Goal: Book appointment/travel/reservation

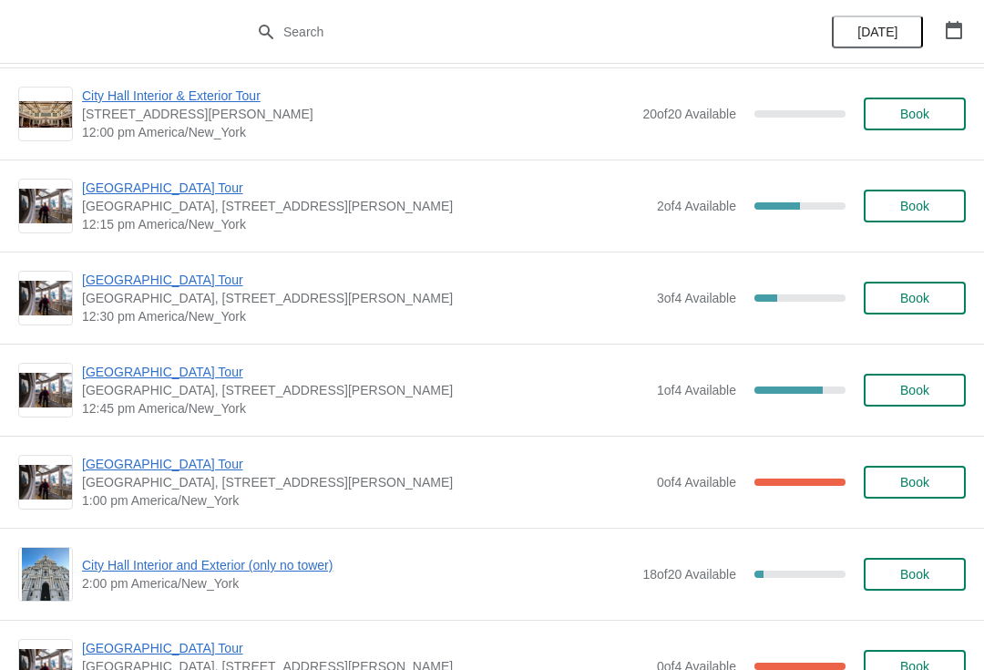
scroll to position [924, 0]
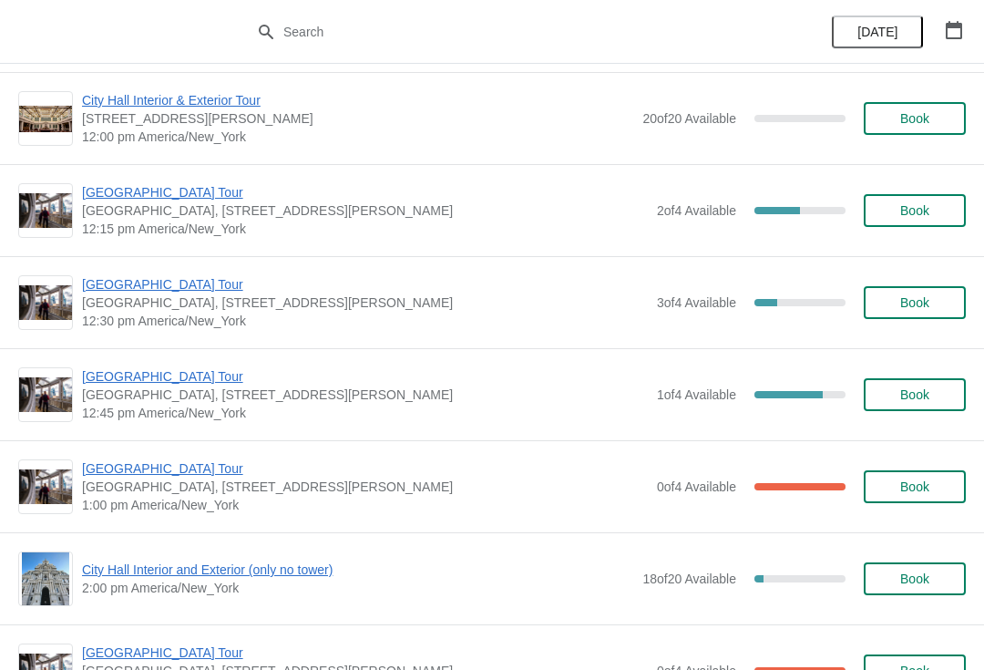
click at [920, 302] on span "Book" at bounding box center [914, 302] width 29 height 15
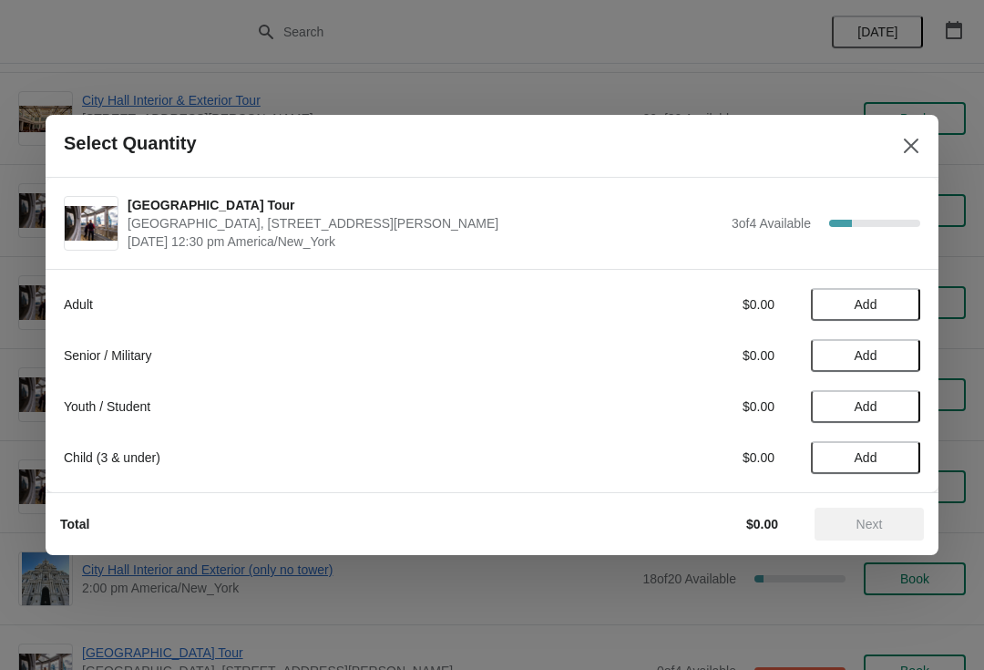
click at [887, 289] on button "Add" at bounding box center [865, 304] width 109 height 33
click at [927, 289] on div "Adult $16.00 1 Senior / Military $0.00 Add Youth / Student $0.00 Add Child (3 &…" at bounding box center [492, 380] width 893 height 223
click at [911, 293] on div "Adult $16.00 1" at bounding box center [492, 304] width 857 height 33
click at [905, 296] on icon at bounding box center [897, 304] width 19 height 19
click at [902, 416] on button "Add" at bounding box center [865, 406] width 109 height 33
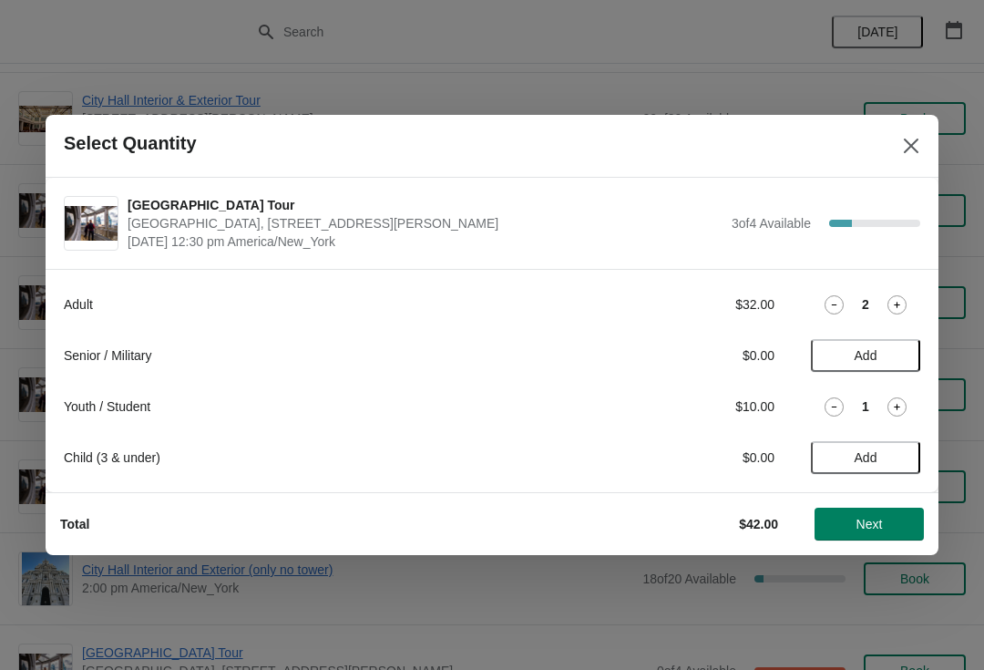
click at [889, 526] on span "Next" at bounding box center [869, 524] width 80 height 15
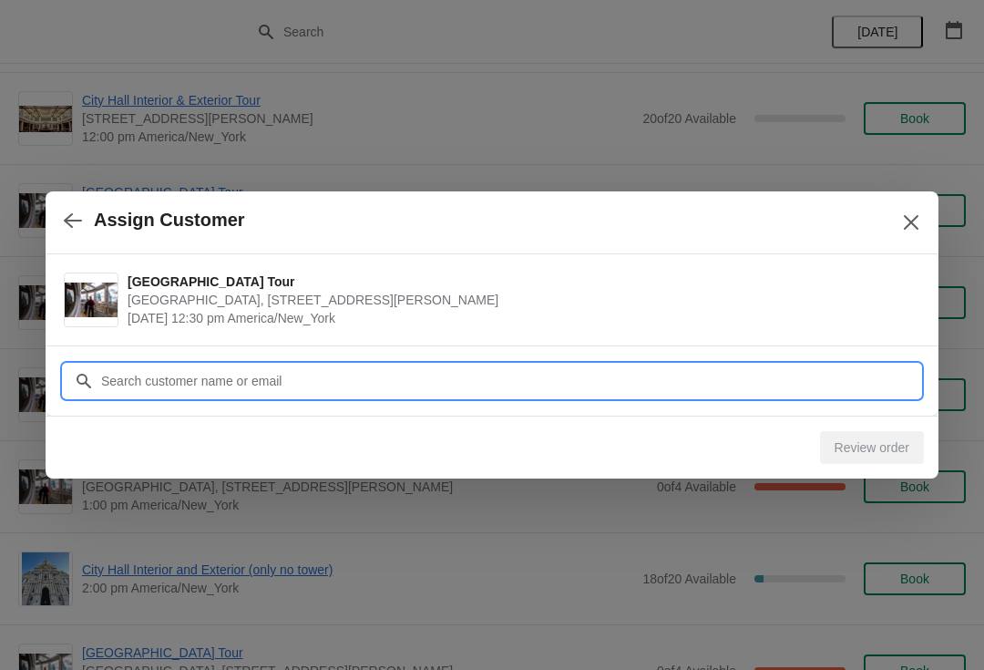
click at [129, 382] on input "Customer" at bounding box center [510, 381] width 820 height 33
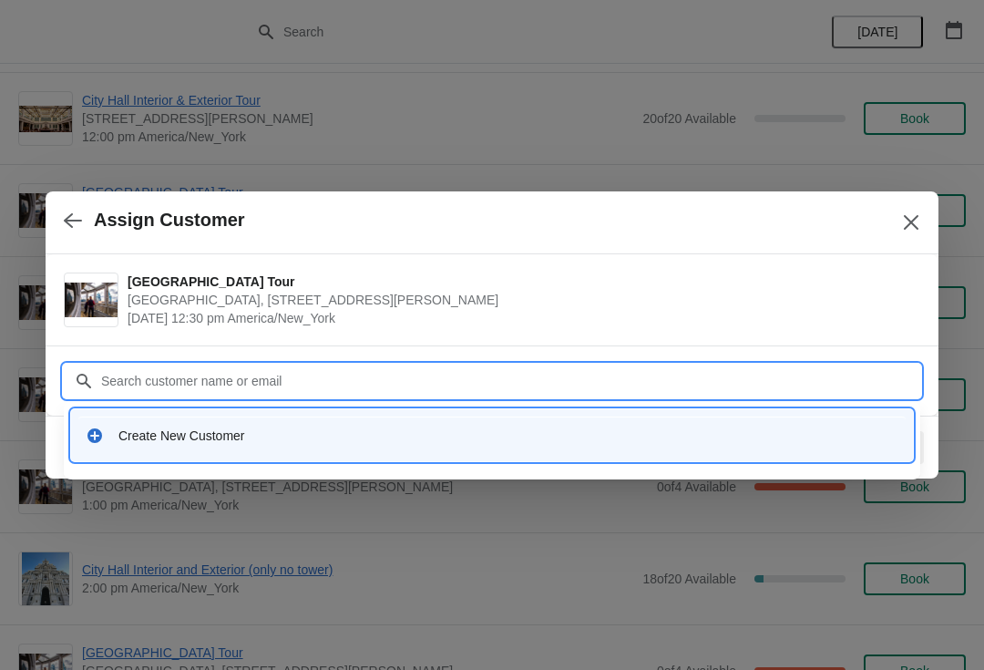
click at [150, 455] on div "Create New Customer" at bounding box center [492, 435] width 842 height 52
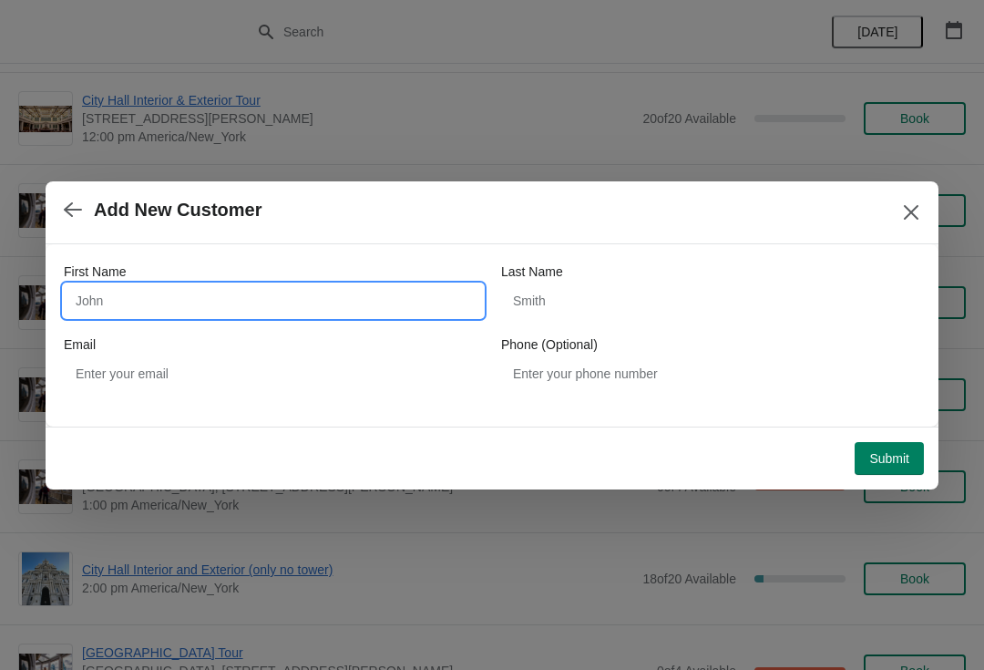
click at [118, 299] on input "First Name" at bounding box center [273, 300] width 419 height 33
type input "Mahammad"
click at [563, 276] on label "Last Name" at bounding box center [532, 271] width 62 height 18
click at [563, 284] on input "Last Name" at bounding box center [710, 300] width 419 height 33
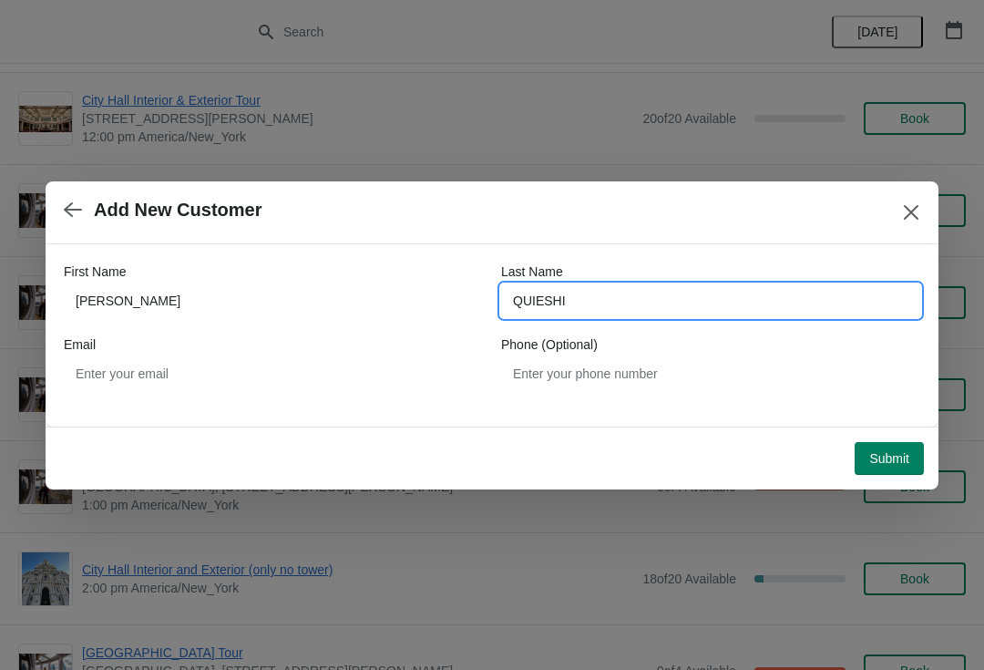
type input "QUIESHI"
click at [881, 444] on button "Submit" at bounding box center [889, 458] width 69 height 33
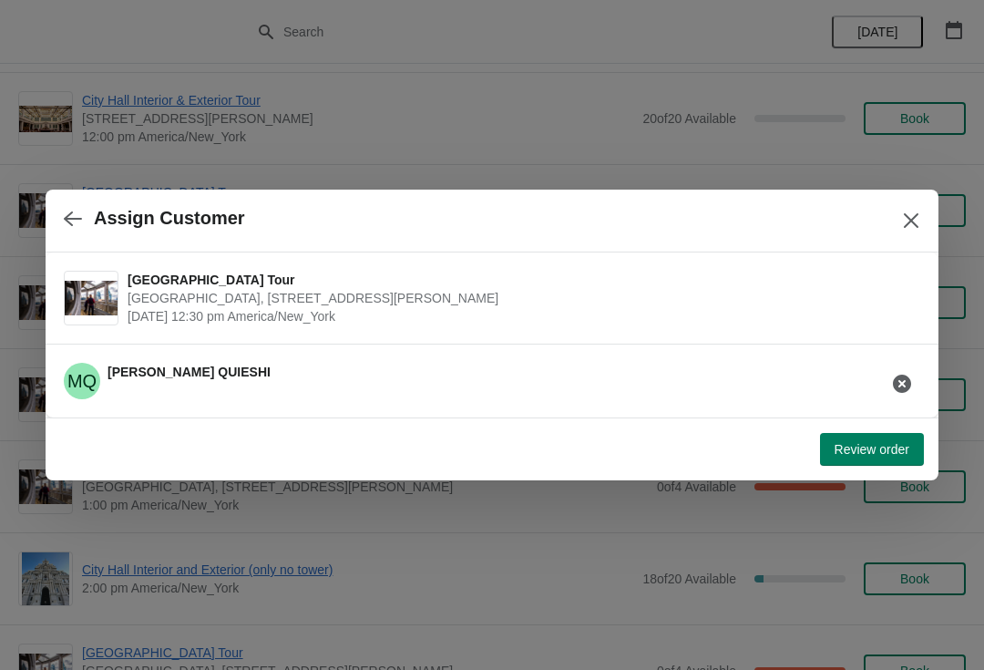
click at [867, 464] on button "Review order" at bounding box center [872, 449] width 104 height 33
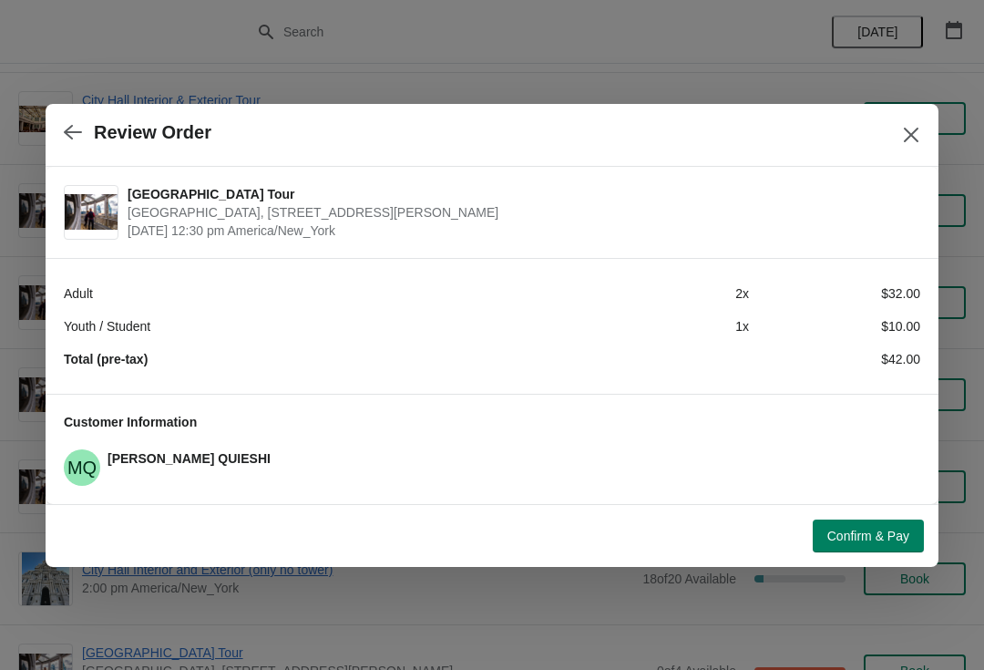
click at [874, 536] on span "Confirm & Pay" at bounding box center [869, 536] width 82 height 15
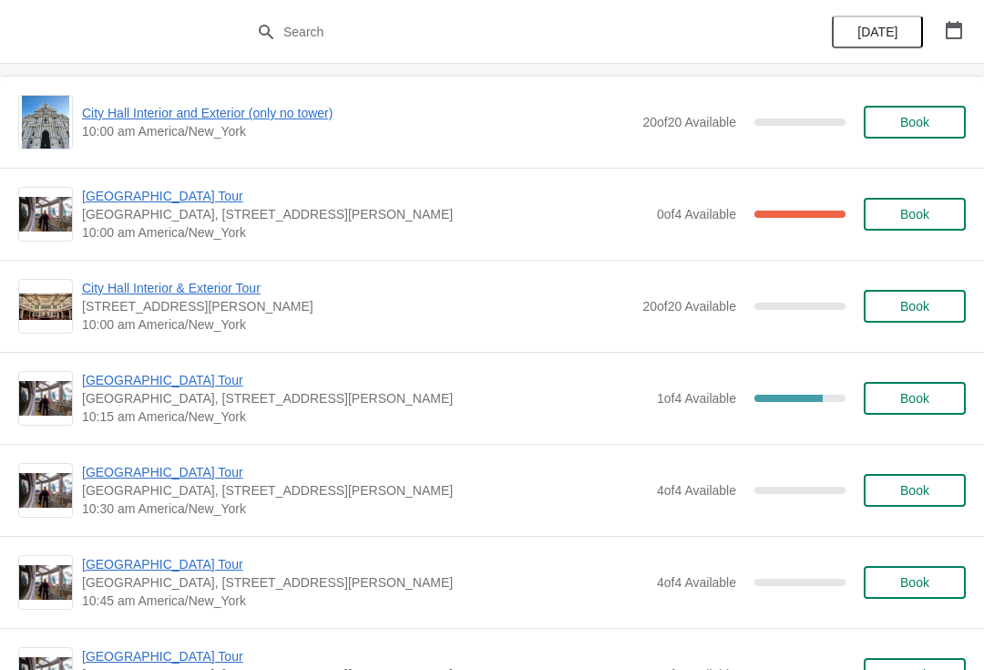
scroll to position [1905, 0]
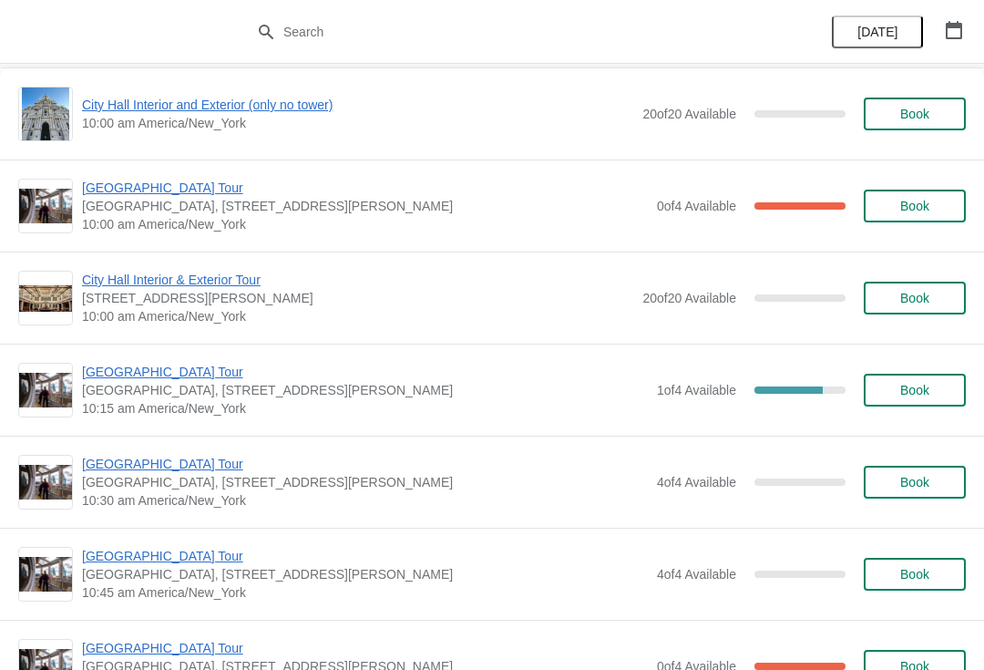
click at [903, 379] on button "Book" at bounding box center [915, 390] width 102 height 33
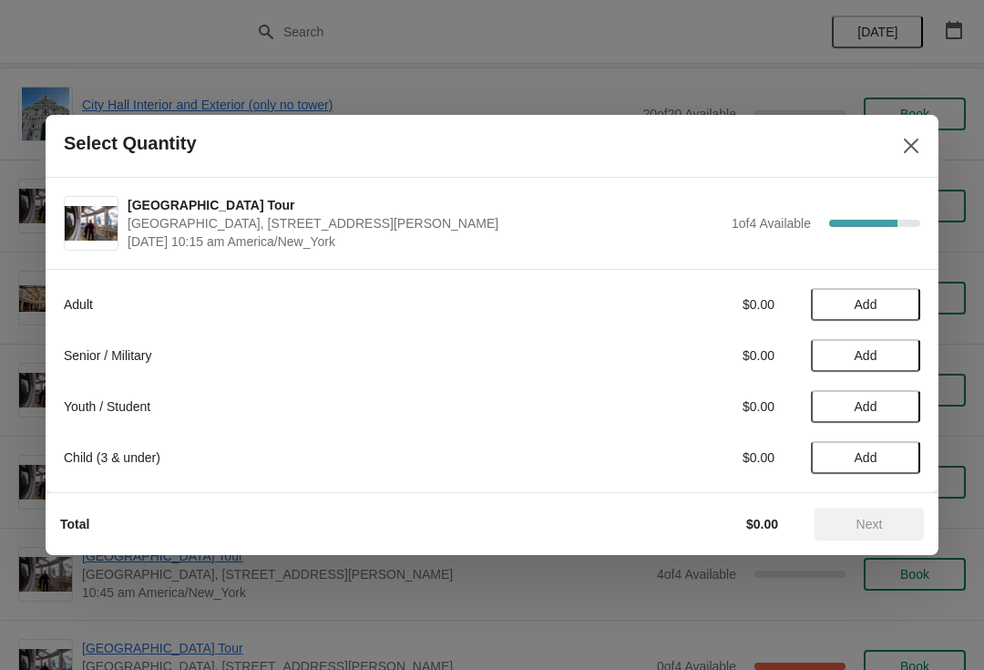
click at [847, 301] on span "Add" at bounding box center [866, 304] width 77 height 15
click at [827, 303] on icon at bounding box center [834, 304] width 19 height 19
click at [872, 391] on button "Add" at bounding box center [865, 406] width 109 height 33
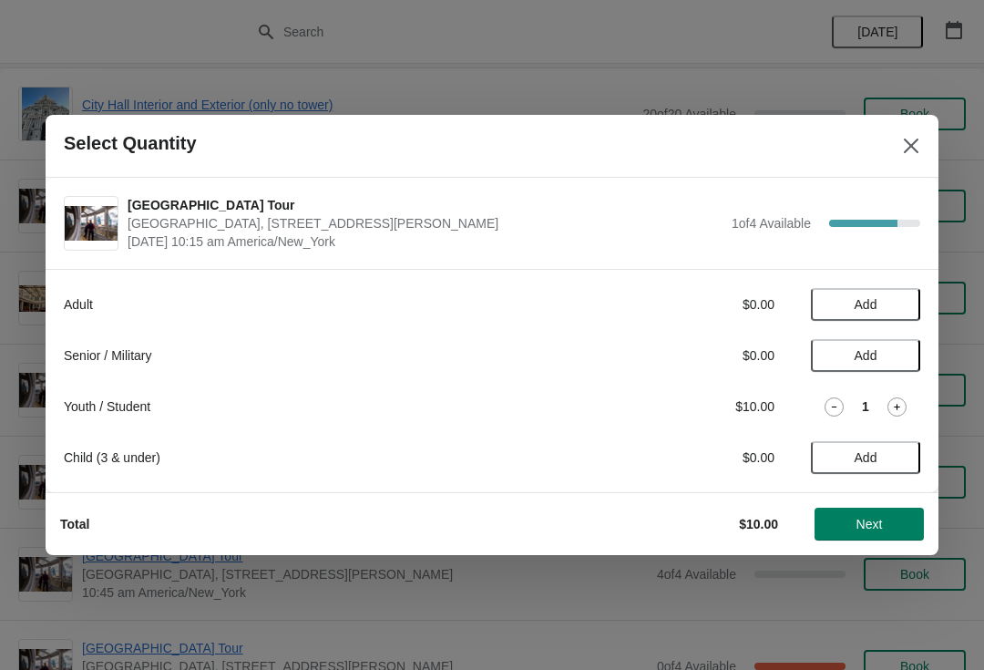
click at [908, 530] on span "Next" at bounding box center [869, 524] width 80 height 15
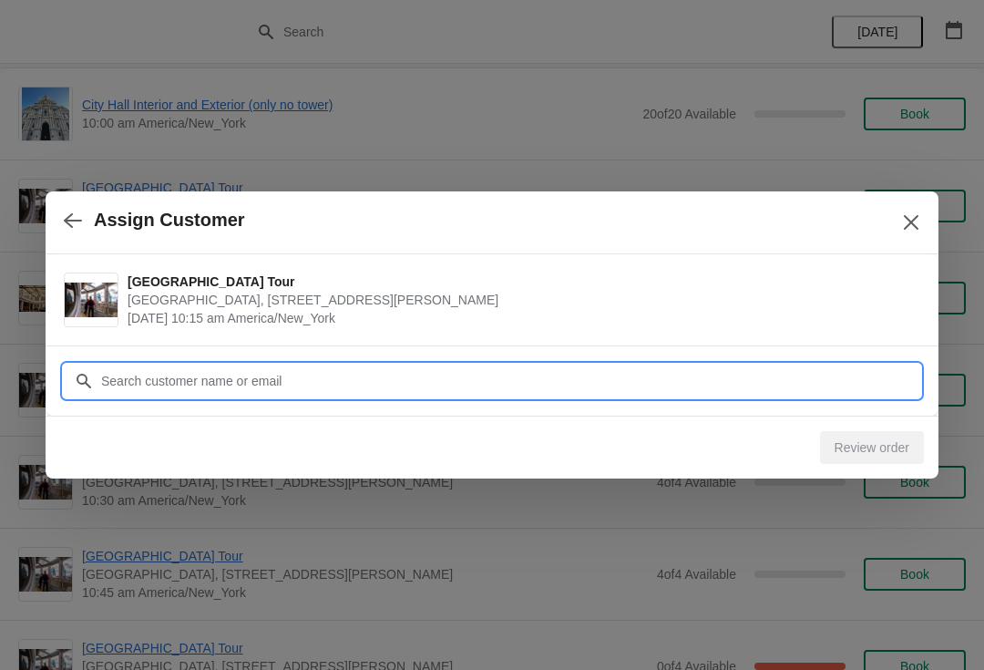
click at [127, 388] on input "Customer" at bounding box center [510, 381] width 820 height 33
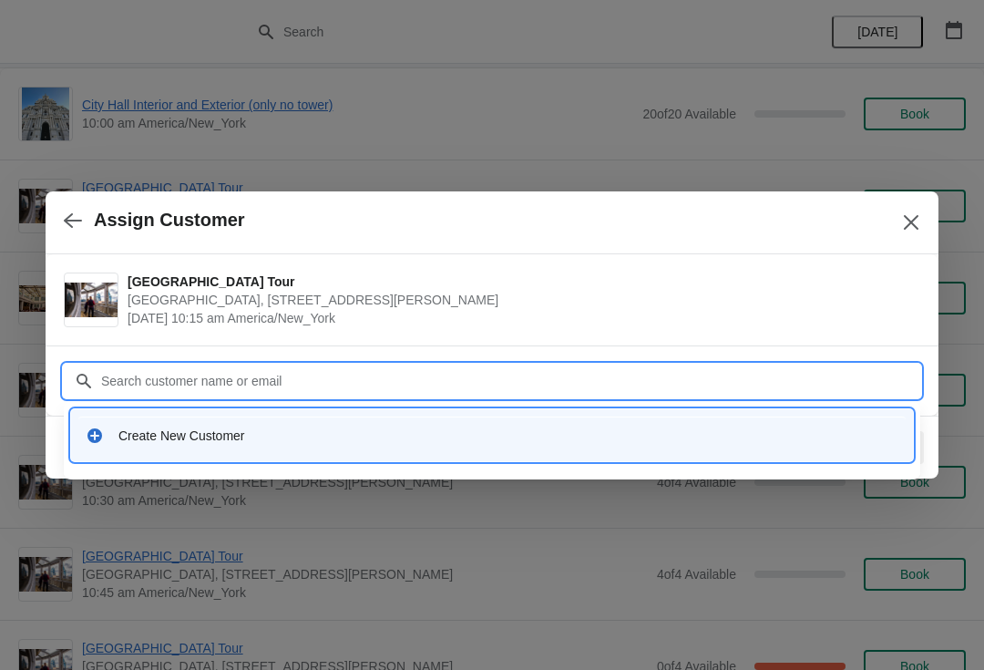
click at [158, 437] on div "Create New Customer" at bounding box center [508, 436] width 780 height 18
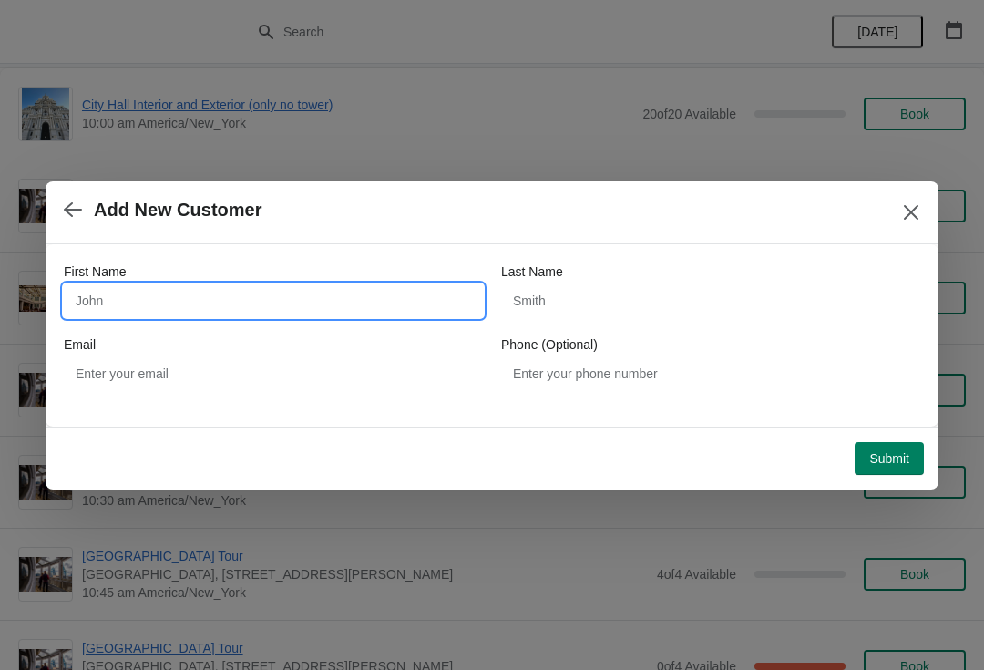
click at [98, 313] on input "First Name" at bounding box center [273, 300] width 419 height 33
click at [550, 279] on label "Last Name" at bounding box center [532, 271] width 62 height 18
click at [550, 284] on input "Last Name" at bounding box center [710, 300] width 419 height 33
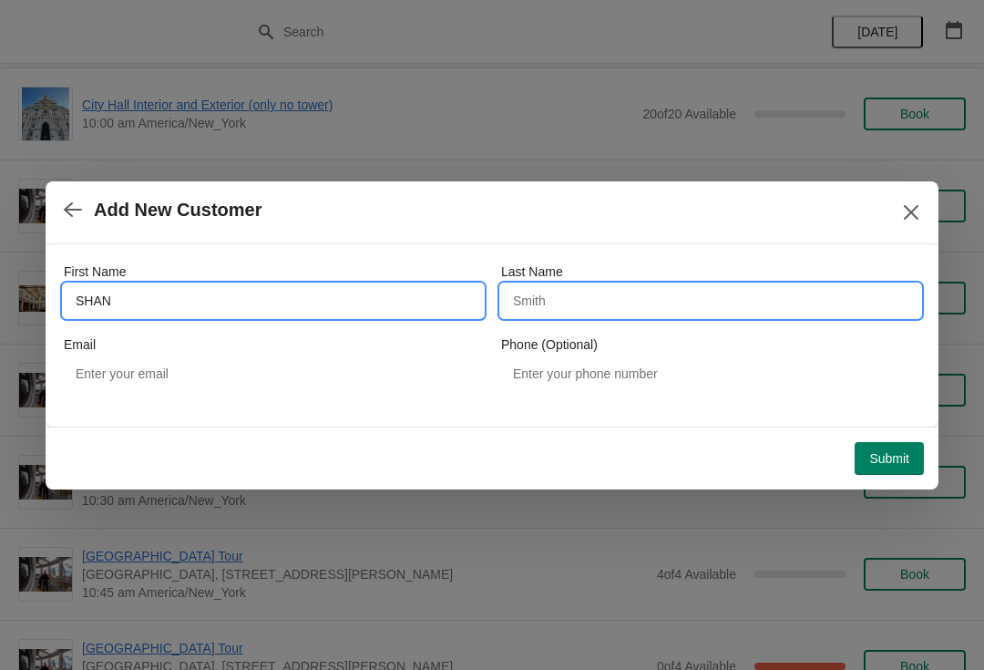
click at [169, 295] on input "SHAN" at bounding box center [273, 300] width 419 height 33
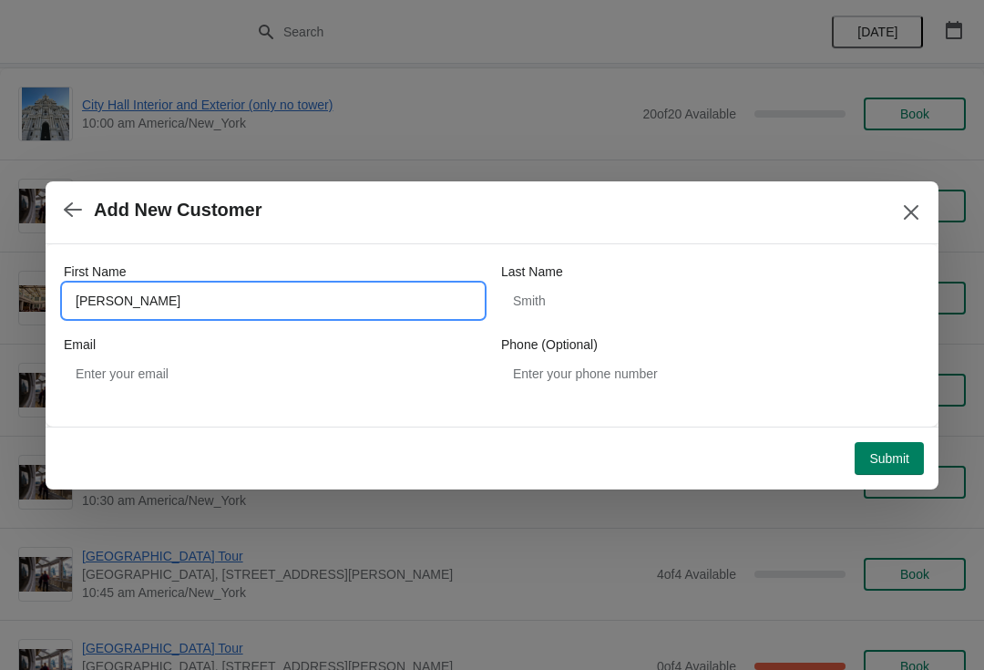
type input "SHAN SHAN"
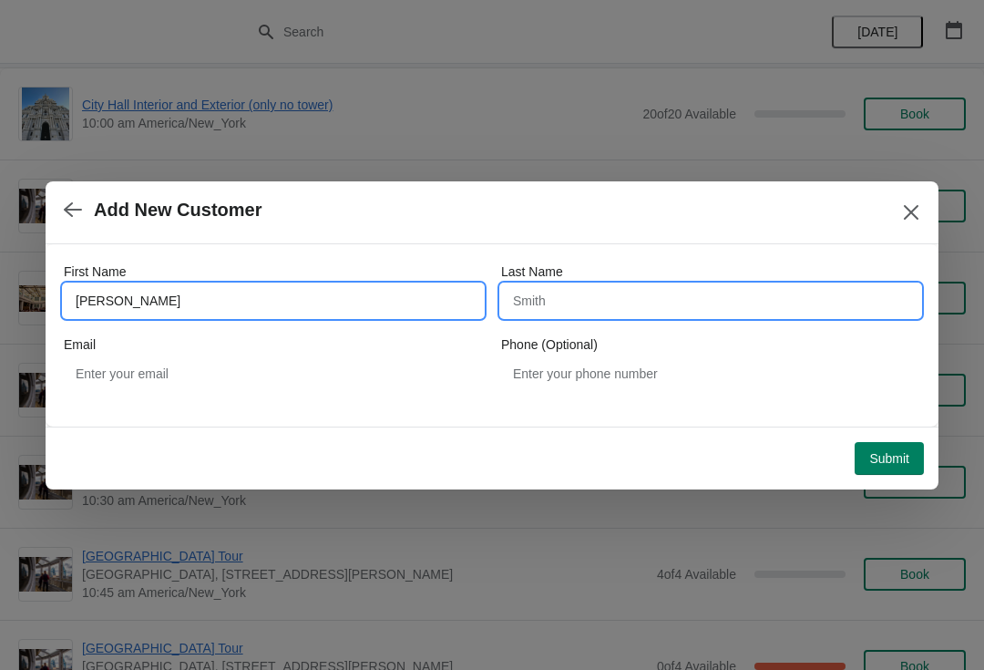
click at [580, 296] on input "Last Name" at bounding box center [710, 300] width 419 height 33
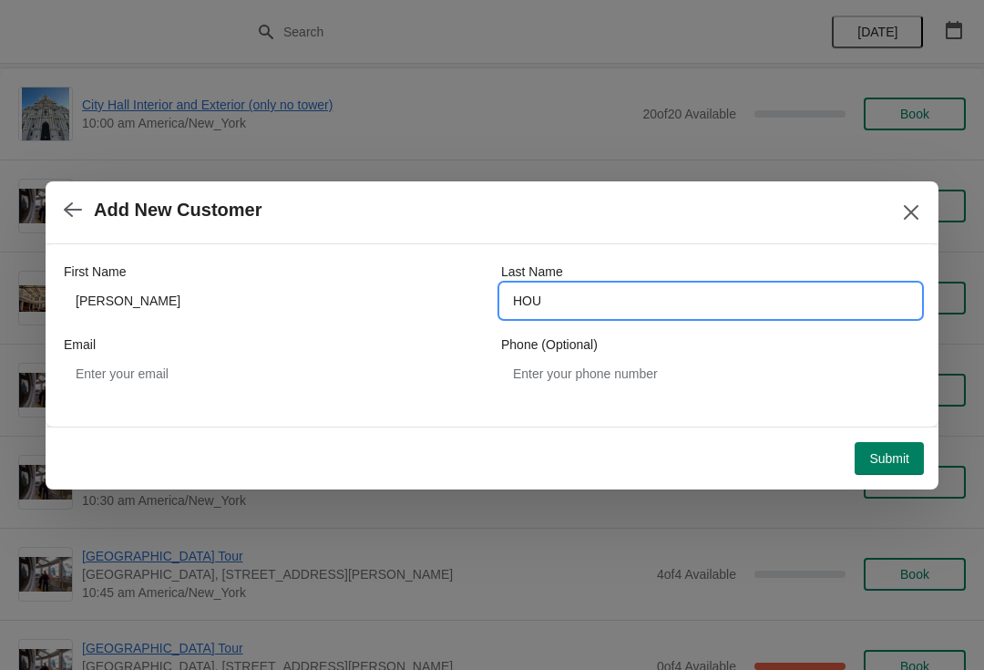
type input "HOU"
click at [904, 435] on div "Submit" at bounding box center [488, 455] width 871 height 40
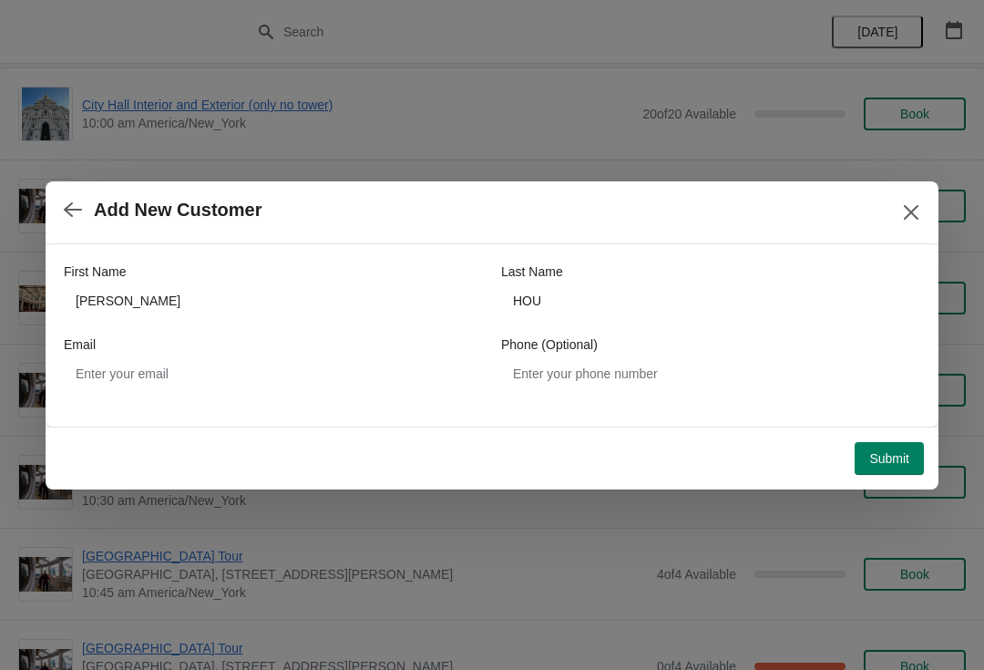
click at [890, 461] on span "Submit" at bounding box center [889, 458] width 40 height 15
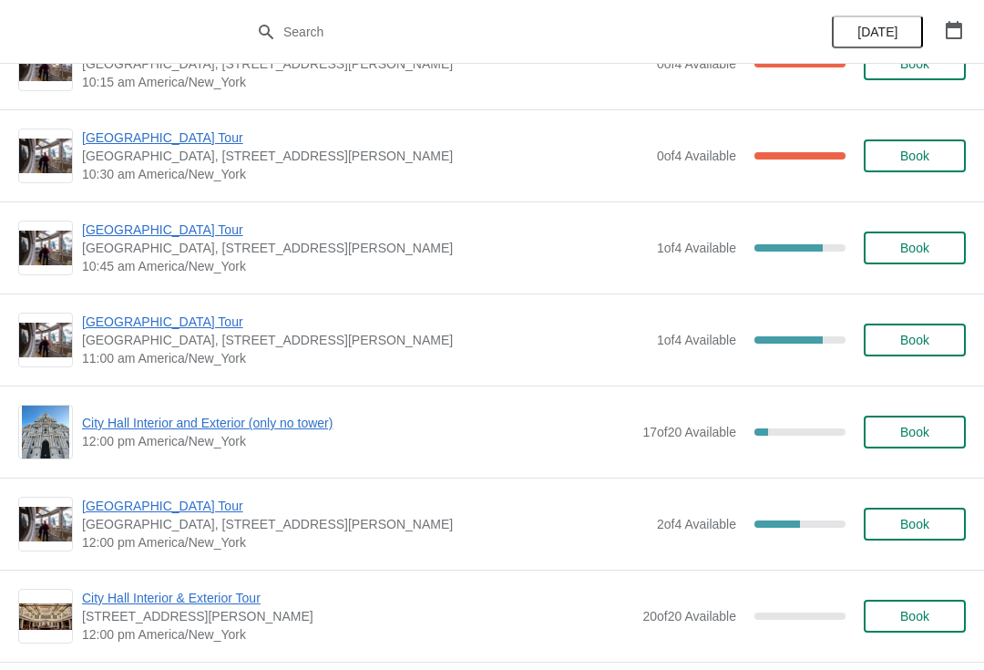
scroll to position [428, 0]
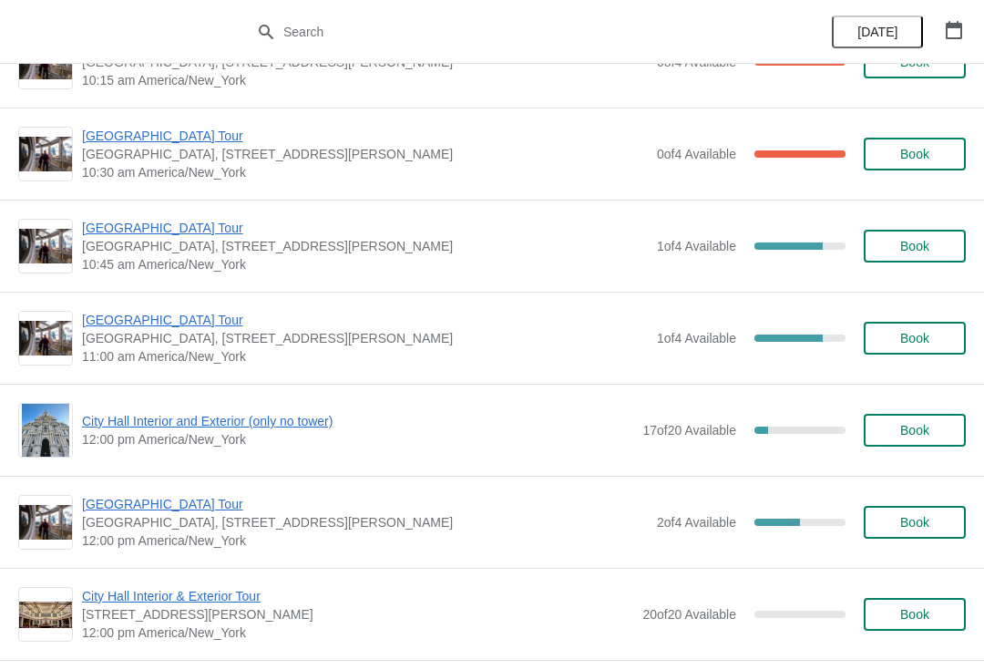
click at [717, 285] on div "[GEOGRAPHIC_DATA] [GEOGRAPHIC_DATA], [STREET_ADDRESS][PERSON_NAME] 10:45 am Ame…" at bounding box center [492, 246] width 984 height 92
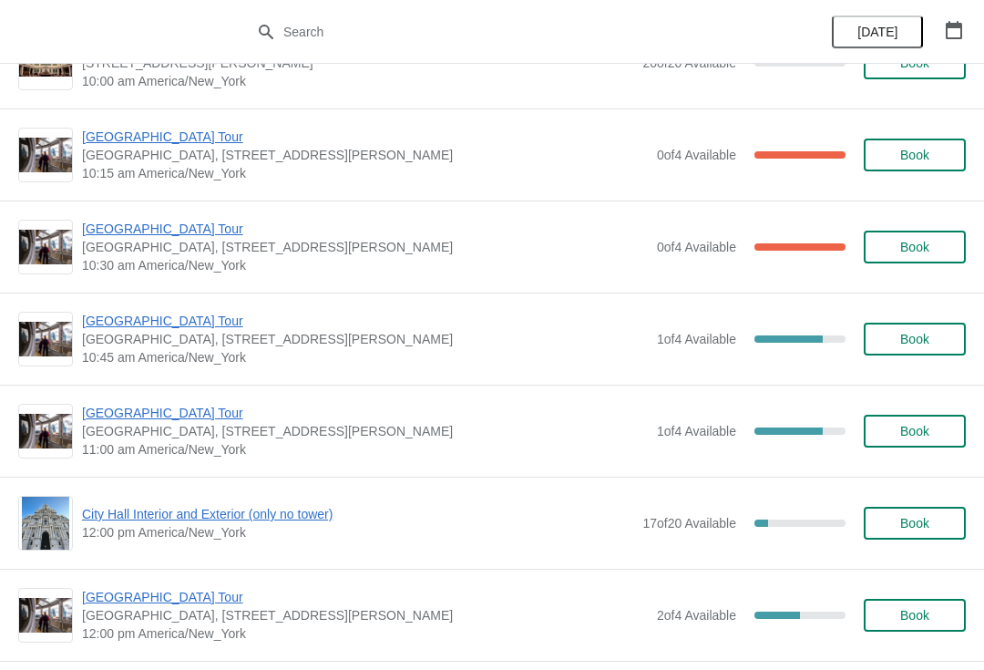
scroll to position [313, 0]
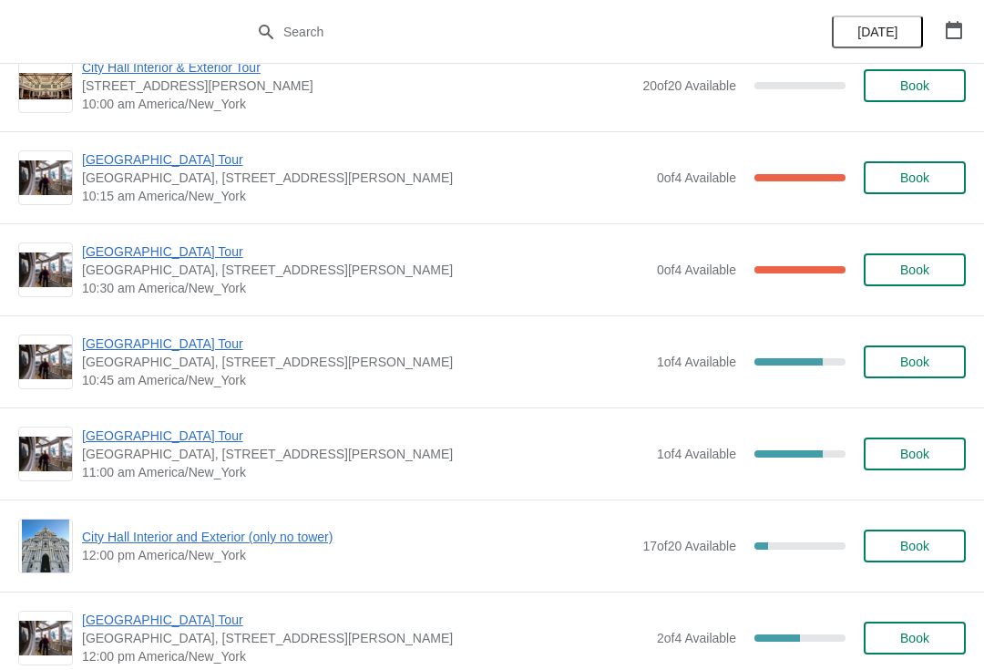
click at [173, 252] on span "[GEOGRAPHIC_DATA] Tour" at bounding box center [365, 251] width 566 height 18
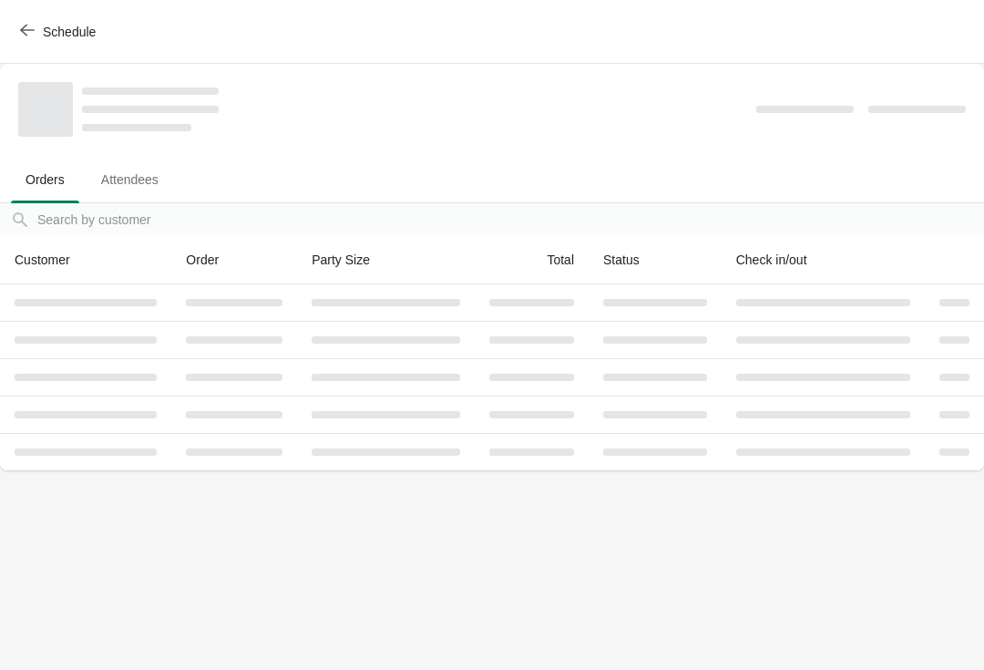
scroll to position [0, 0]
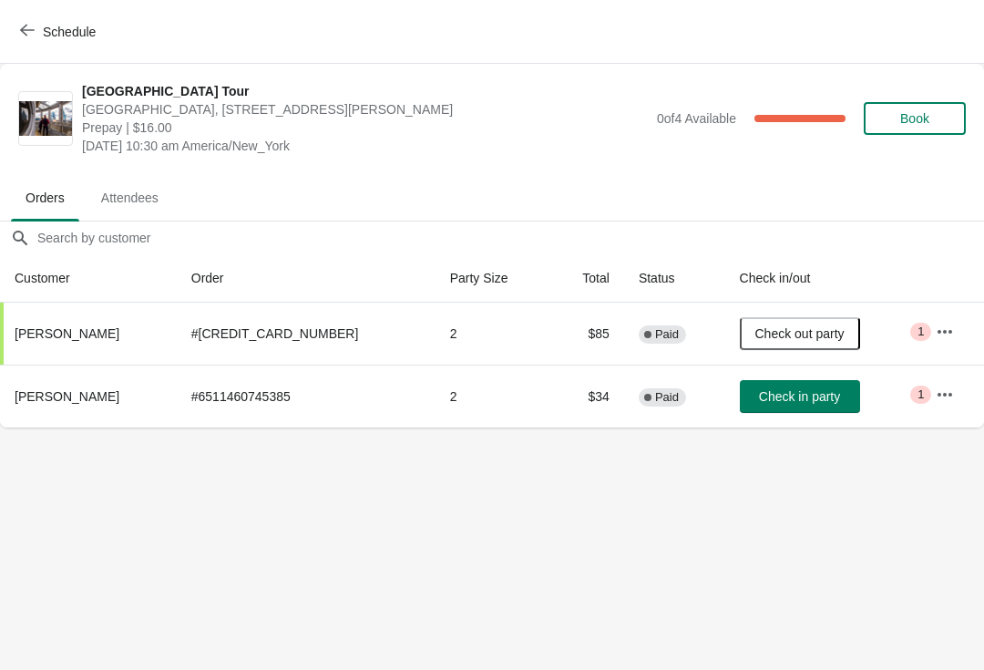
click at [779, 389] on span "Check in party" at bounding box center [799, 396] width 81 height 15
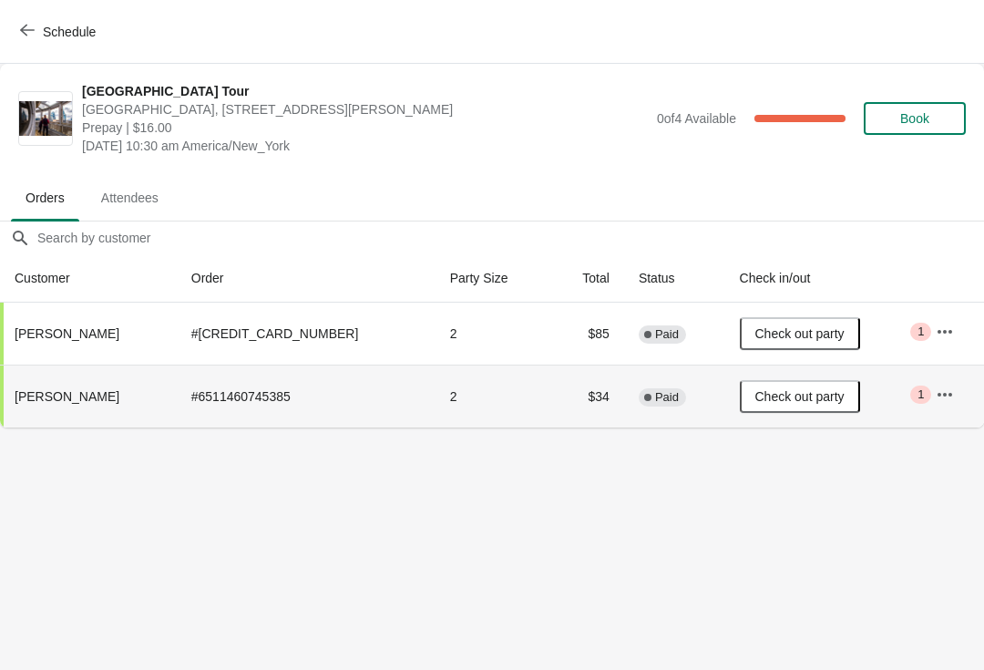
click at [27, 22] on button "Schedule" at bounding box center [59, 31] width 101 height 33
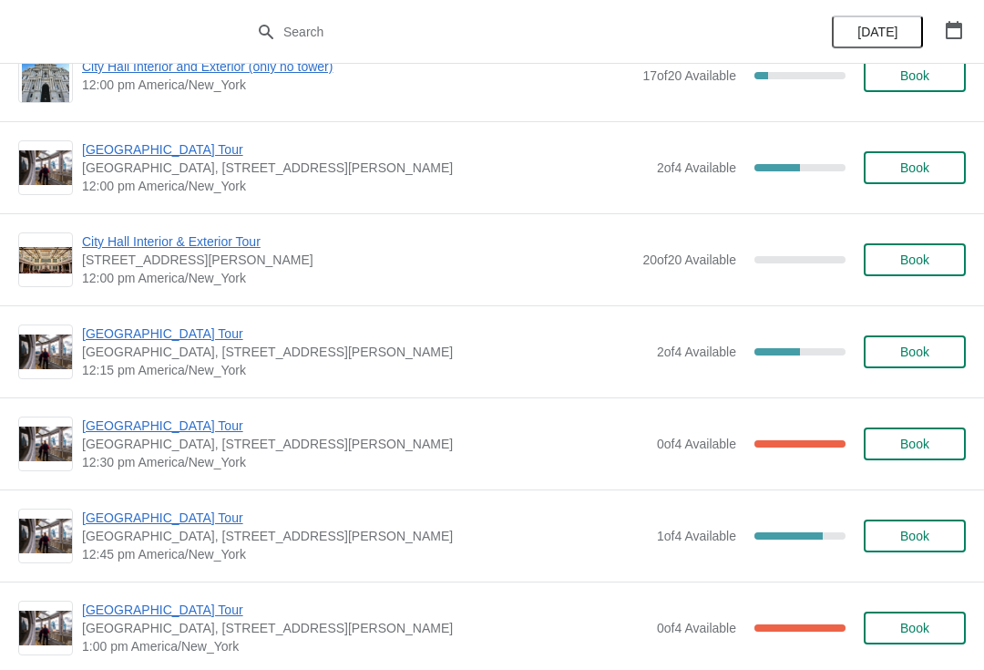
scroll to position [782, 0]
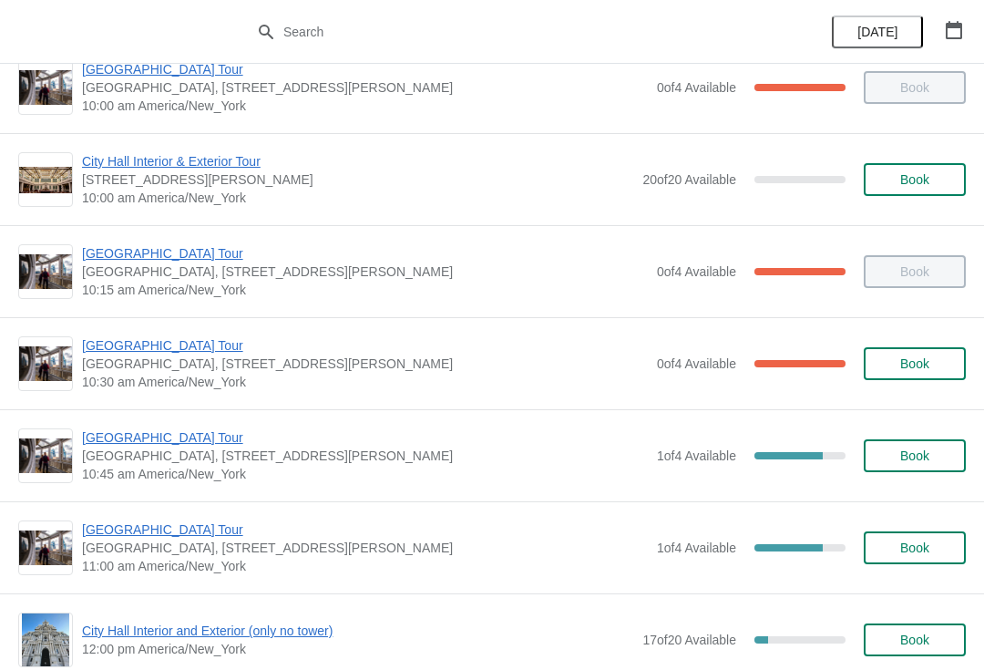
scroll to position [221, 0]
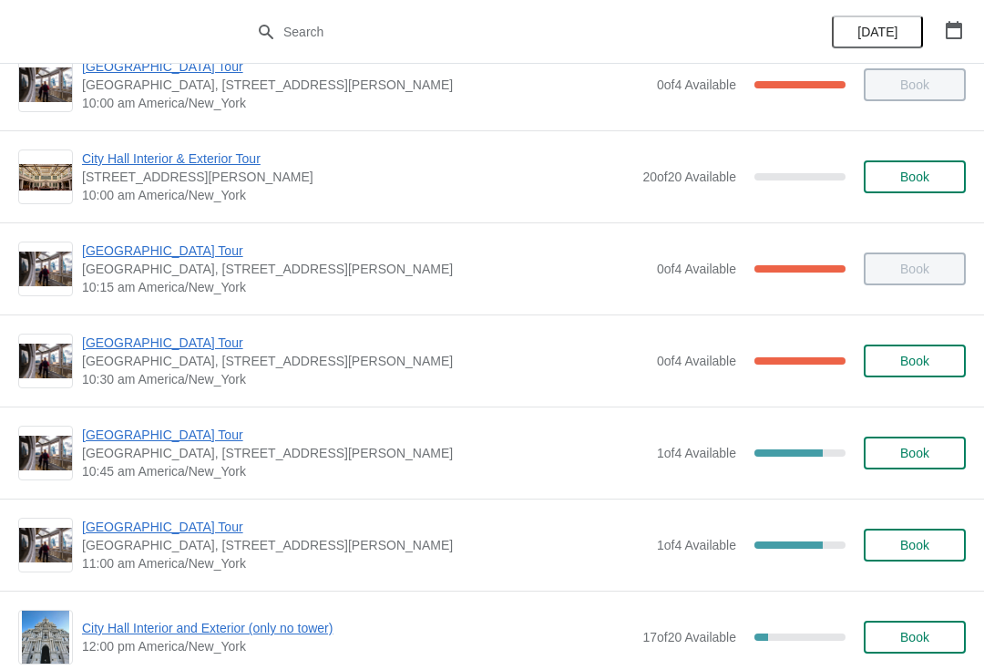
click at [131, 442] on span "[GEOGRAPHIC_DATA] Tour" at bounding box center [365, 435] width 566 height 18
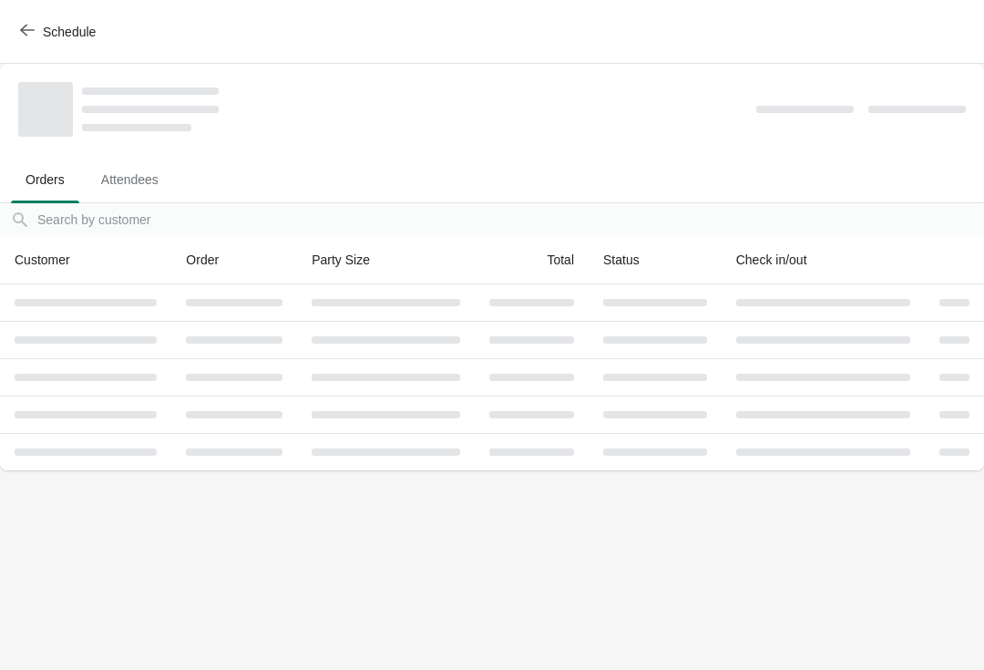
scroll to position [0, 0]
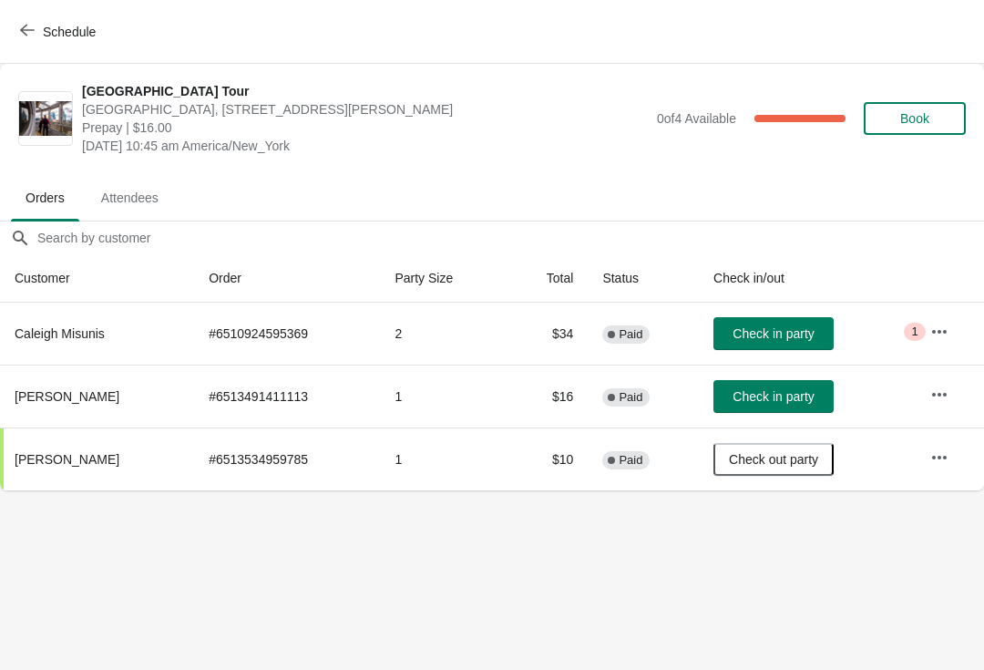
click at [754, 329] on span "Check in party" at bounding box center [773, 333] width 81 height 15
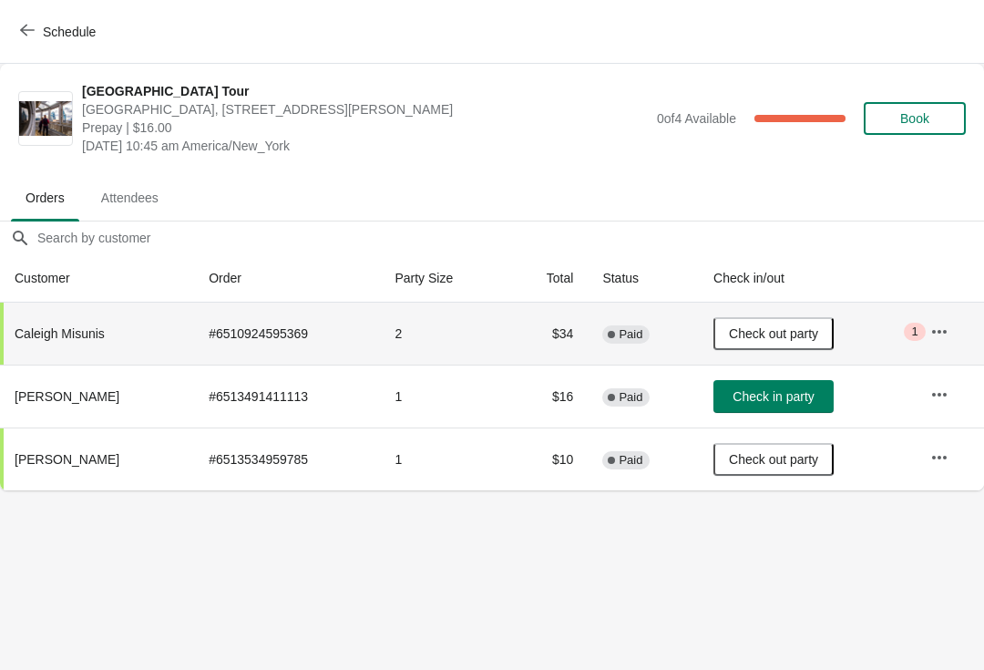
click at [41, 33] on span "Schedule" at bounding box center [60, 31] width 72 height 17
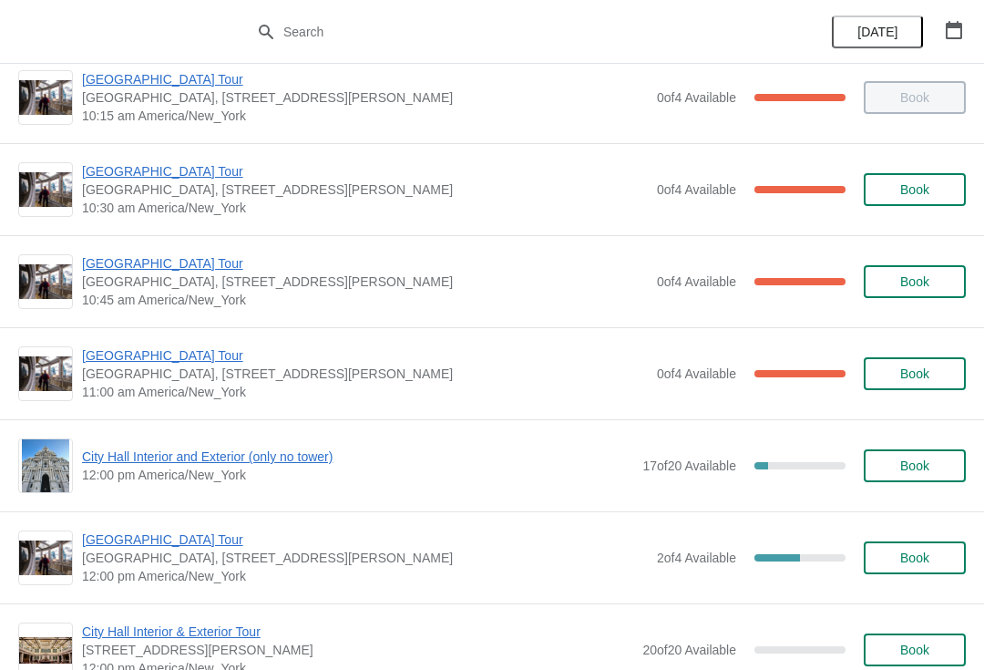
scroll to position [392, 0]
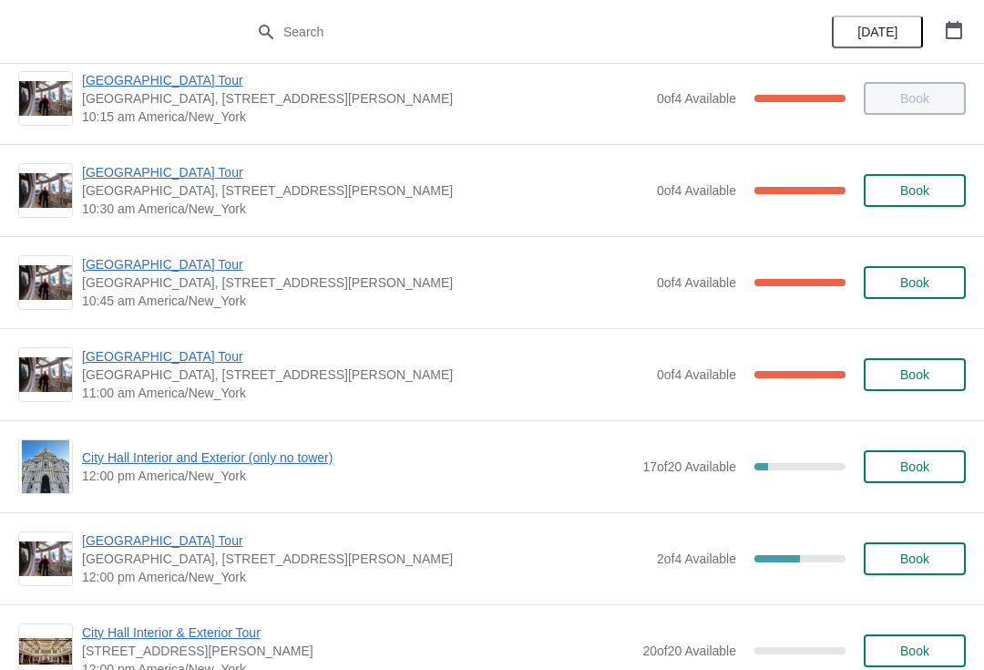
click at [169, 342] on div "City Hall Tower Tour City Hall Visitor Center, 1400 John F Kennedy Boulevard Su…" at bounding box center [492, 374] width 984 height 92
click at [196, 363] on span "[GEOGRAPHIC_DATA] Tour" at bounding box center [365, 356] width 566 height 18
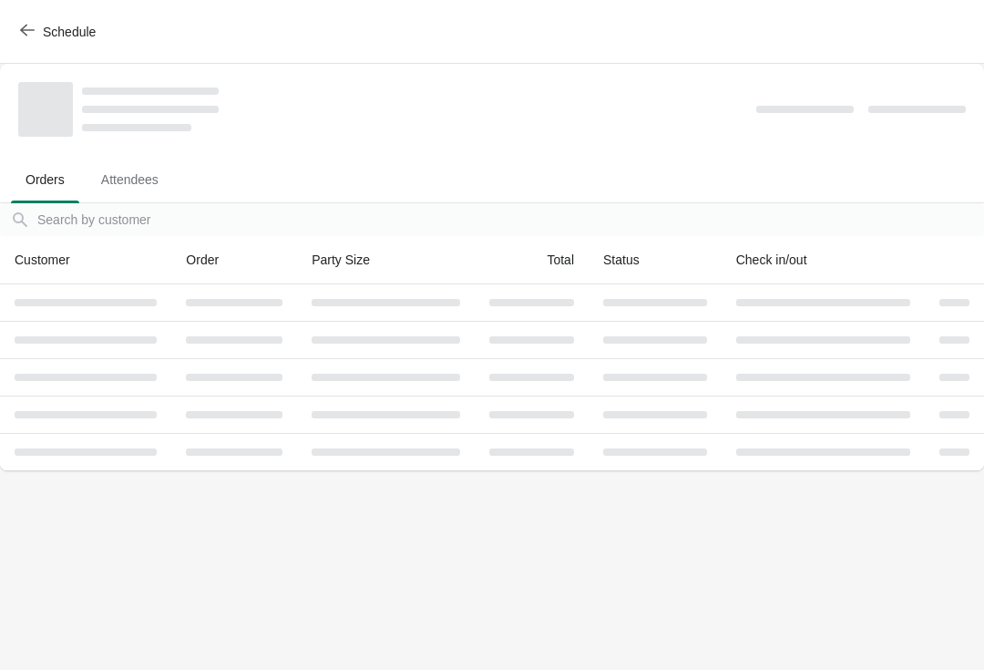
scroll to position [0, 0]
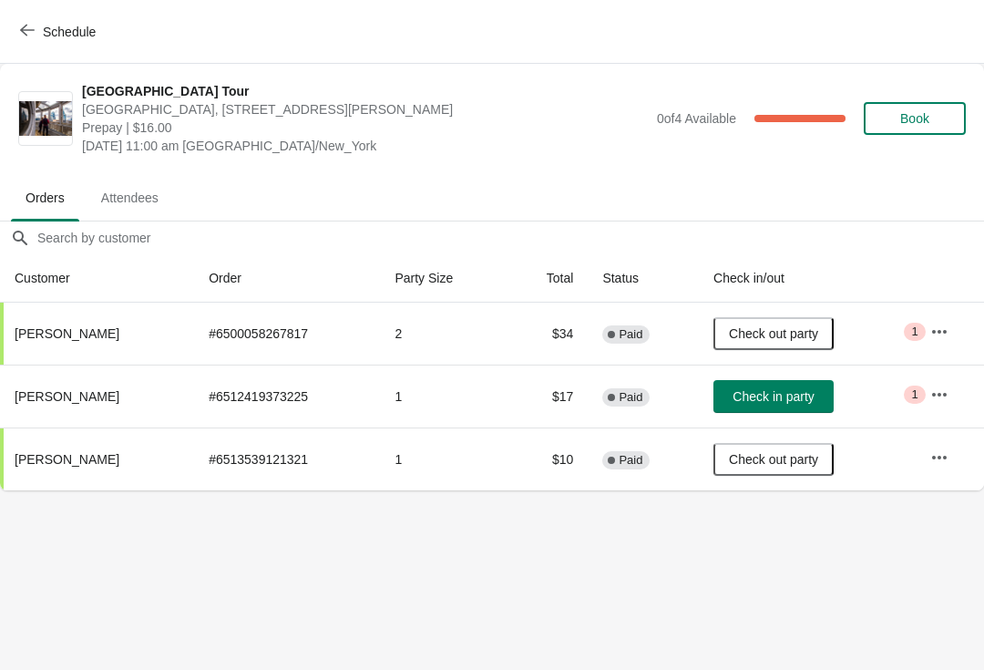
click at [779, 383] on button "Check in party" at bounding box center [774, 396] width 120 height 33
